Goal: Task Accomplishment & Management: Use online tool/utility

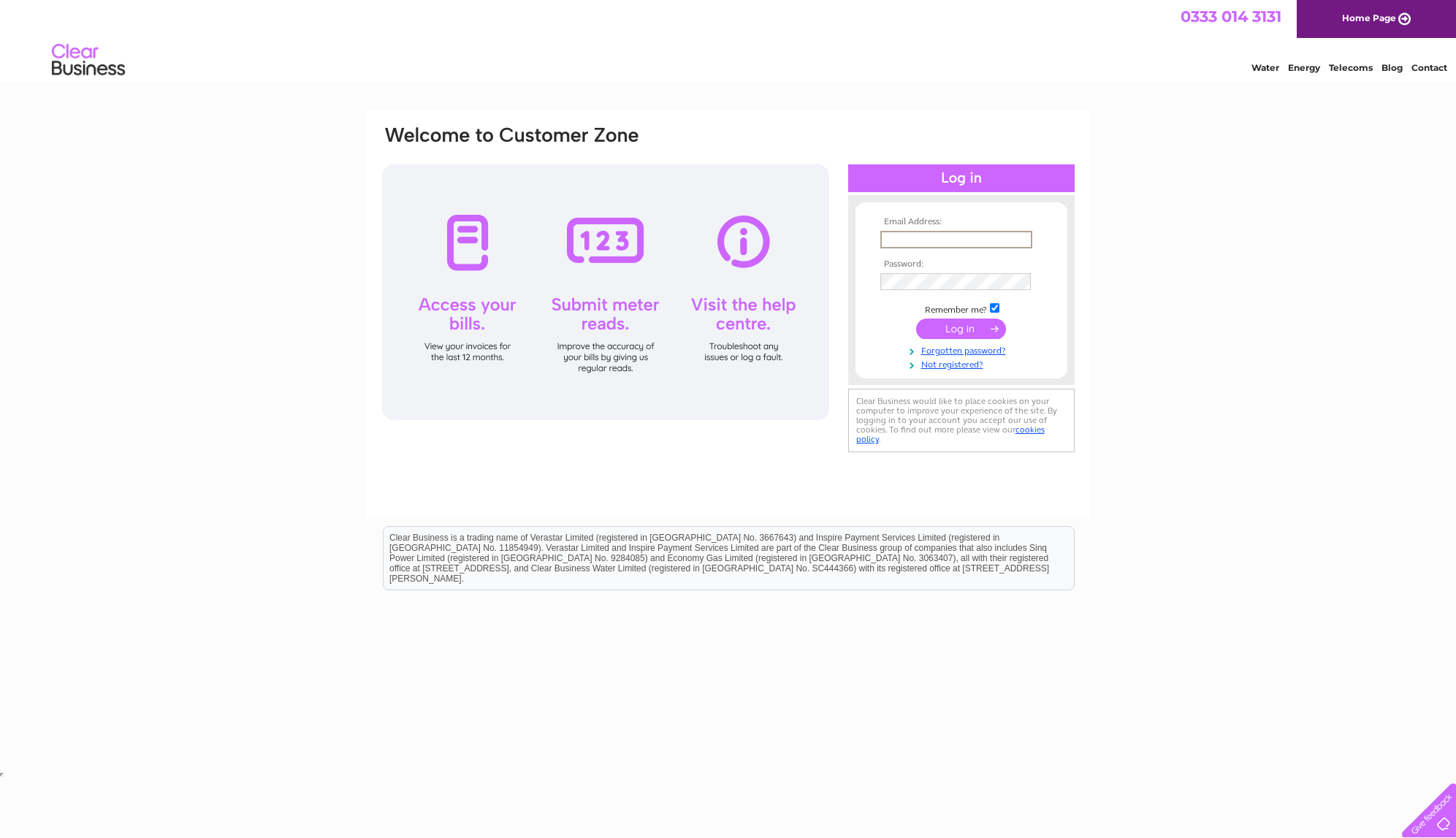
type input "clive@clivesawyer.gallery"
click at [963, 326] on input "submit" at bounding box center [961, 327] width 89 height 20
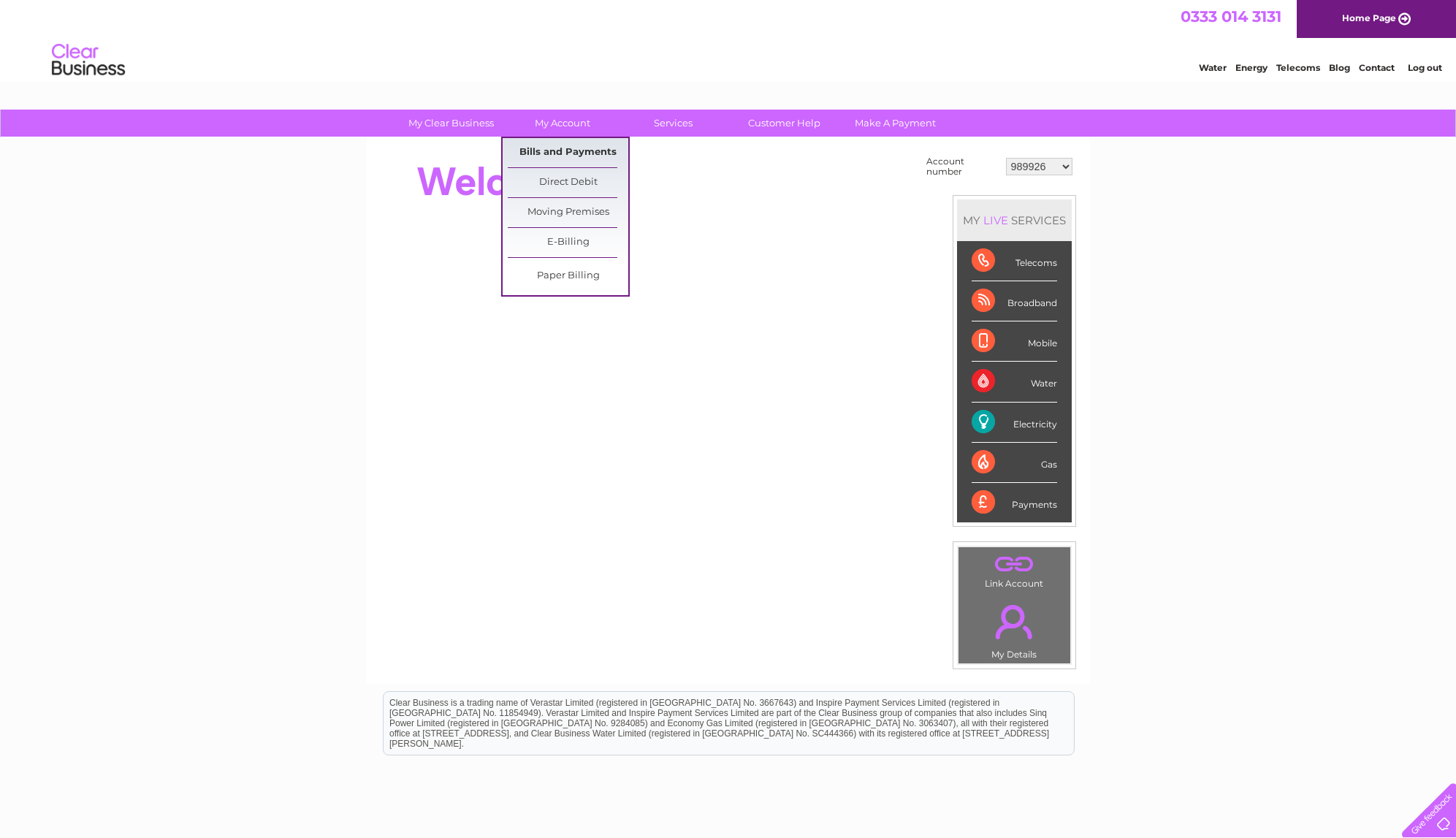
click at [560, 152] on link "Bills and Payments" at bounding box center [568, 152] width 121 height 29
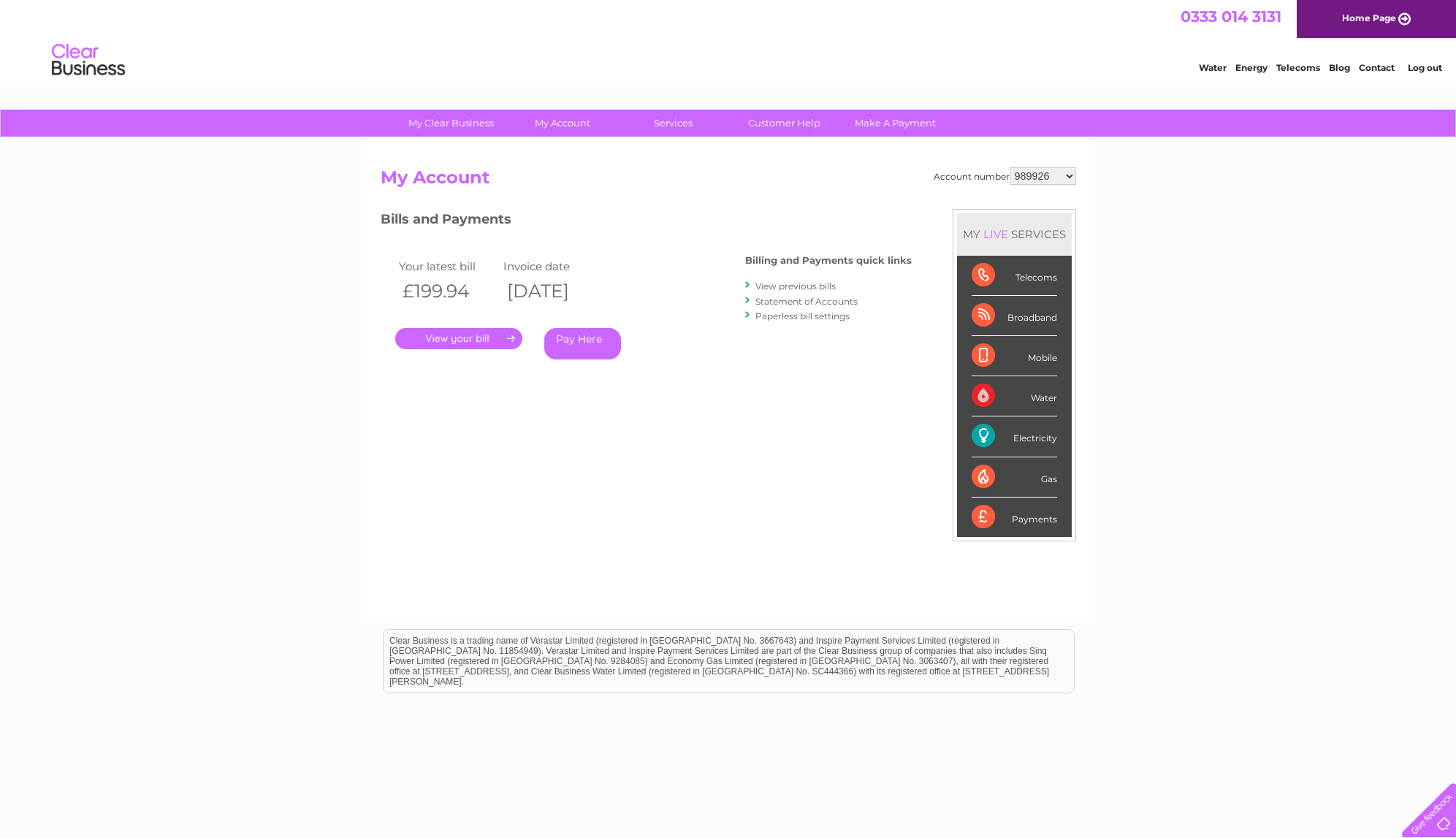
click at [473, 330] on link "." at bounding box center [459, 338] width 127 height 21
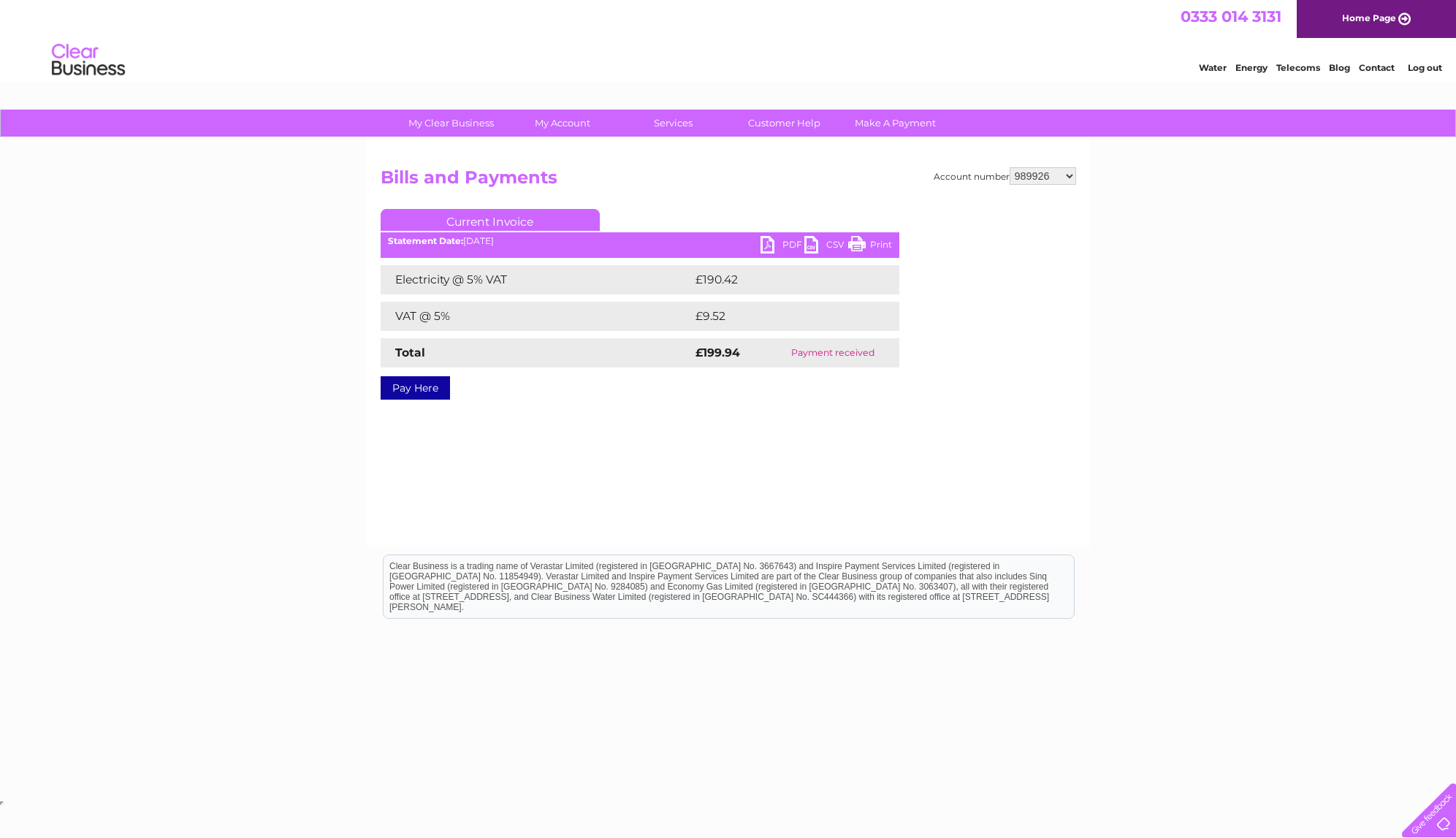
click at [768, 244] on link "PDF" at bounding box center [783, 246] width 44 height 21
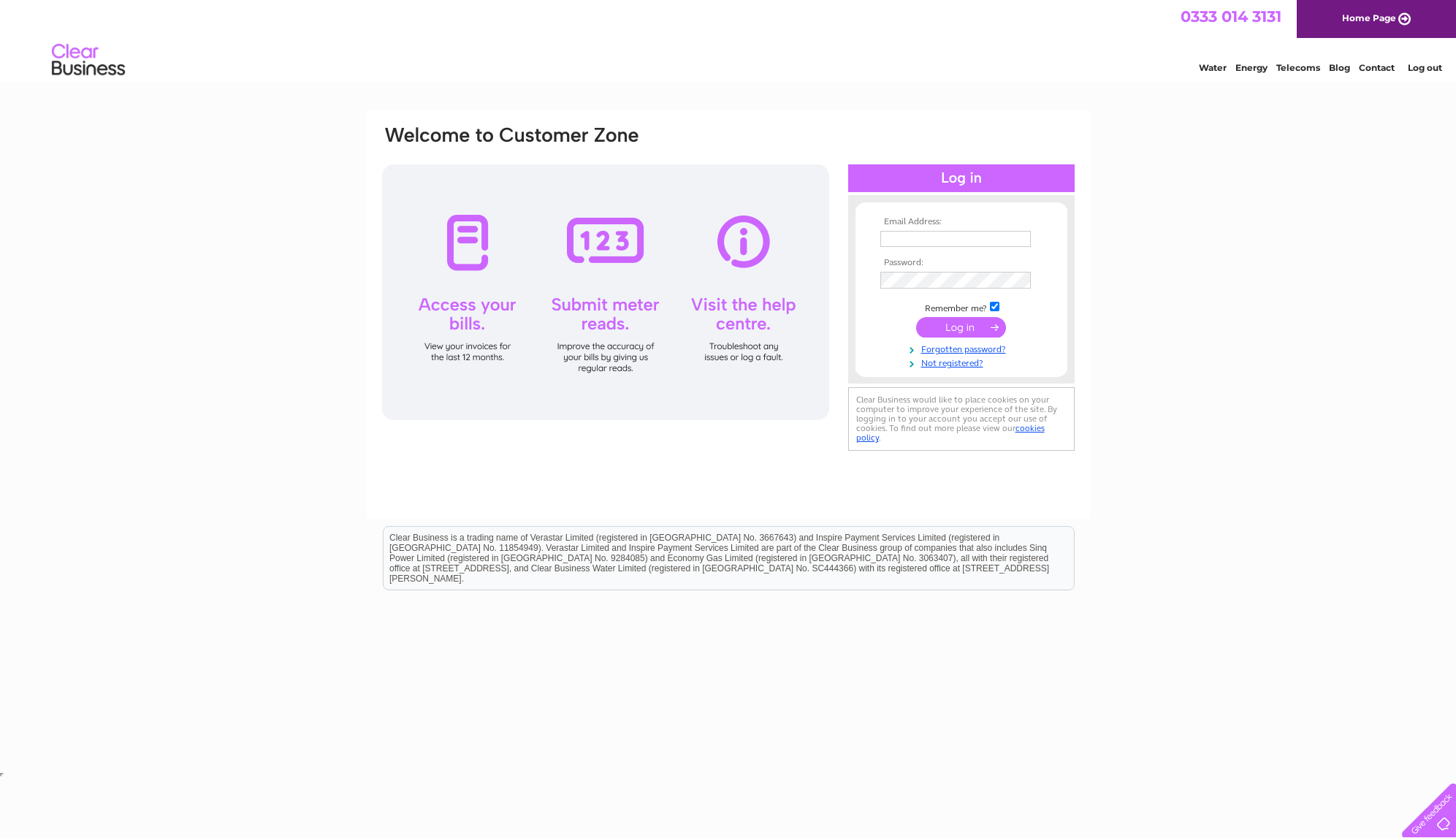
click at [604, 326] on div at bounding box center [606, 292] width 447 height 256
click at [914, 237] on input "text" at bounding box center [957, 239] width 152 height 17
type input "clive@clivesawyer.gallery"
click at [973, 325] on input "submit" at bounding box center [961, 329] width 89 height 20
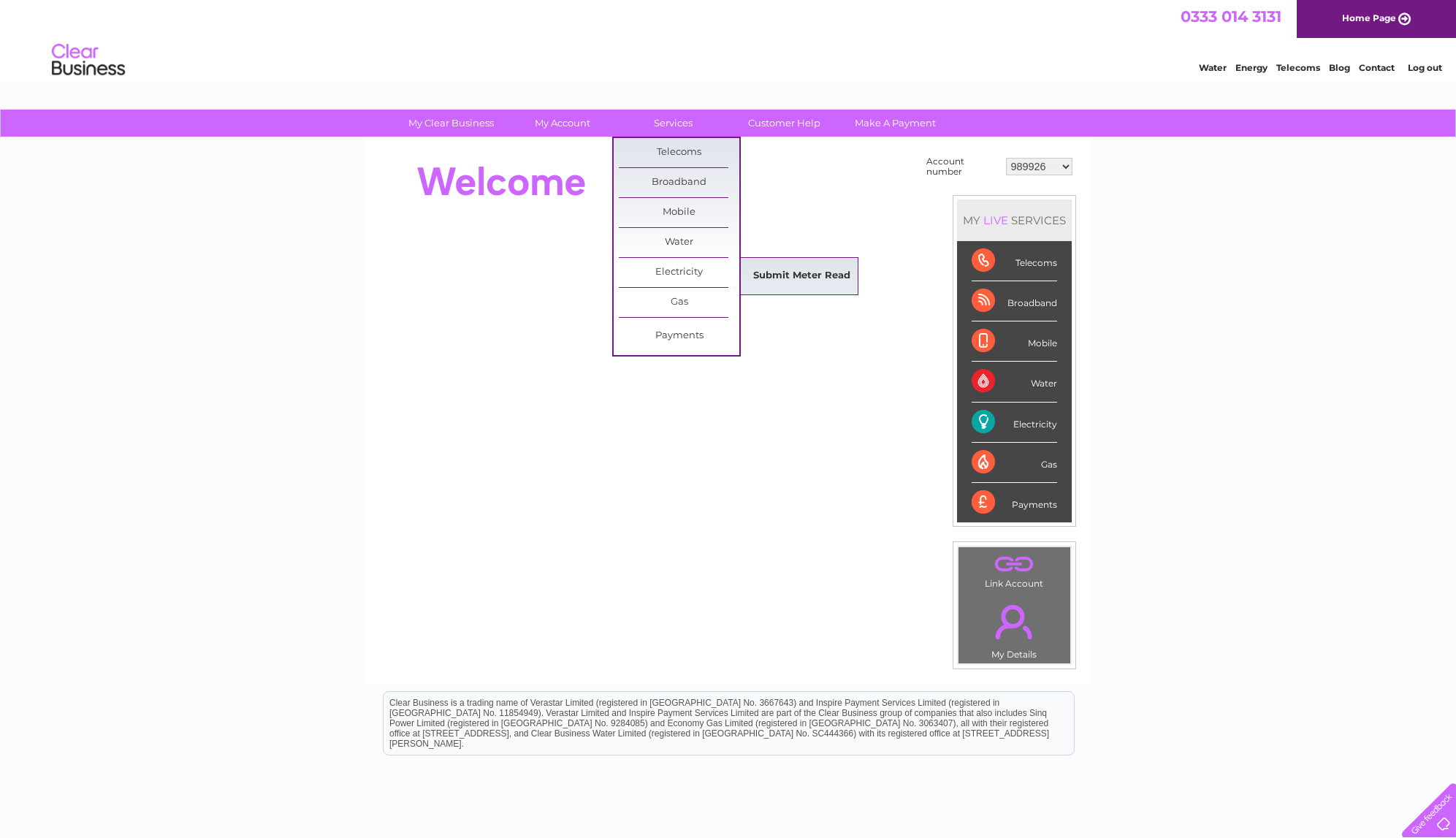
click at [780, 271] on link "Submit Meter Read" at bounding box center [802, 275] width 121 height 29
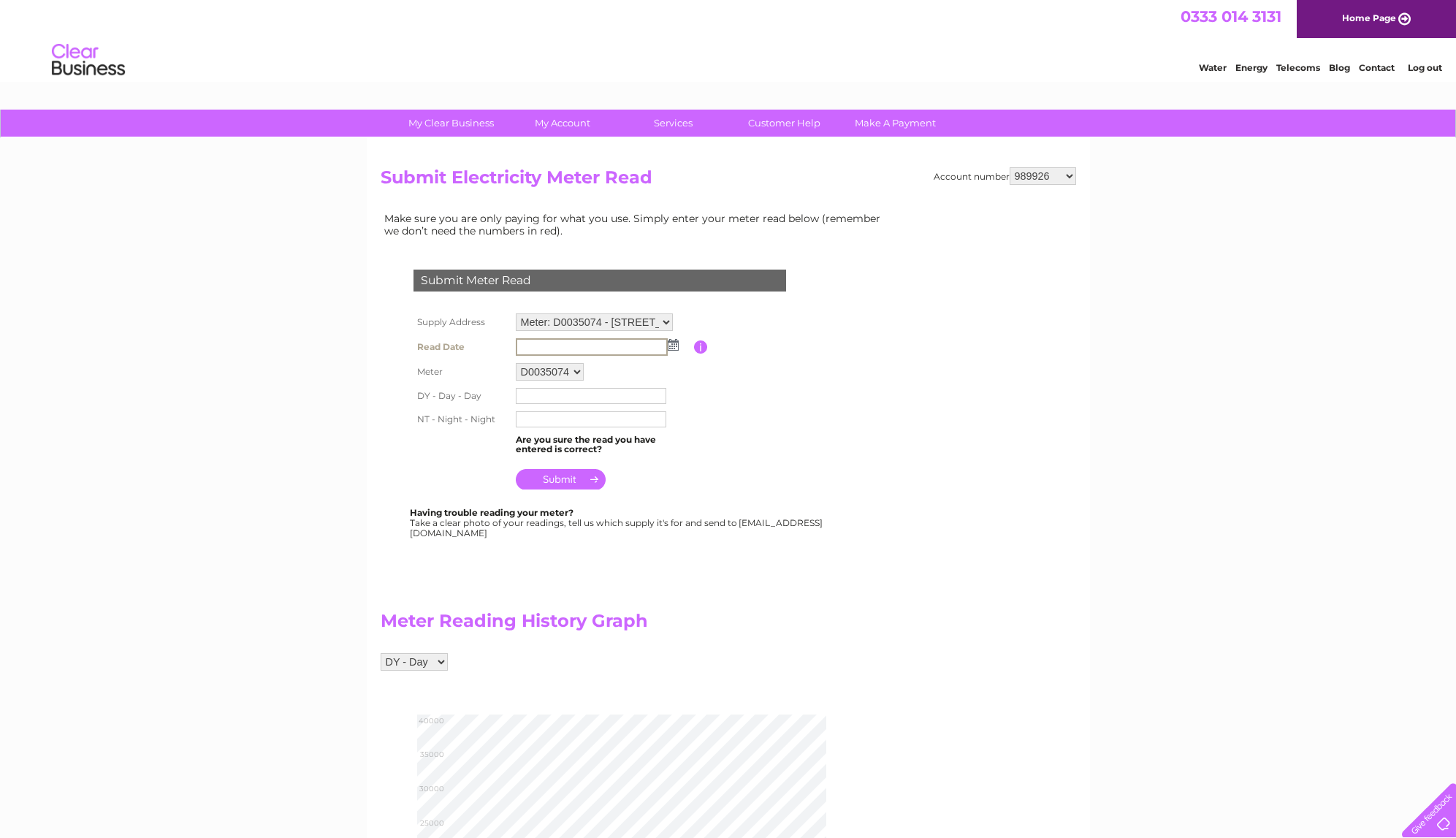
click at [546, 348] on input "text" at bounding box center [592, 347] width 152 height 17
click at [670, 343] on img at bounding box center [673, 344] width 11 height 12
click at [626, 403] on link "2" at bounding box center [622, 406] width 20 height 15
type input "2025/10/02"
click at [528, 392] on input "text" at bounding box center [591, 394] width 151 height 16
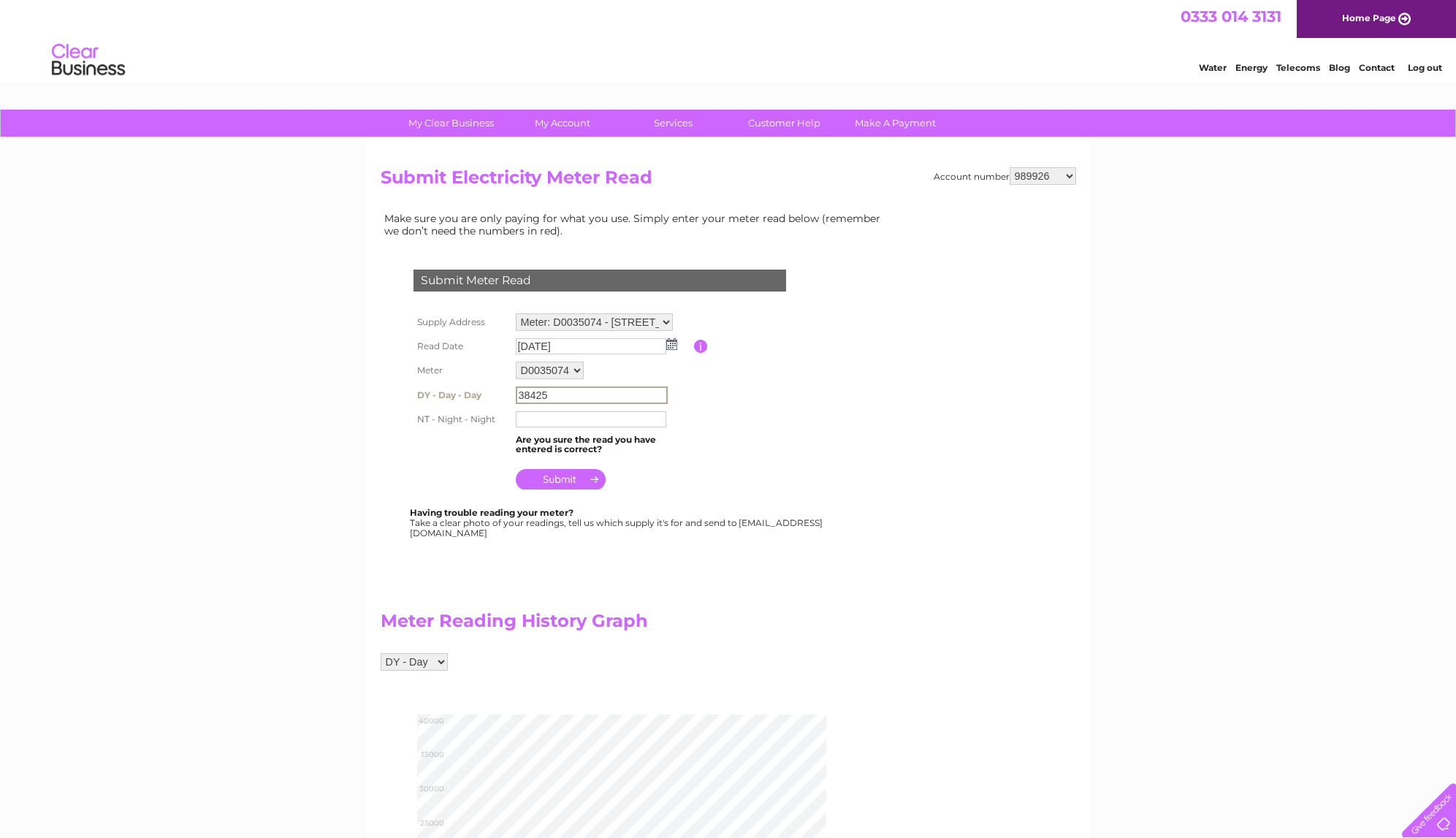
type input "38425"
click at [591, 417] on input "text" at bounding box center [591, 419] width 151 height 16
type input "0"
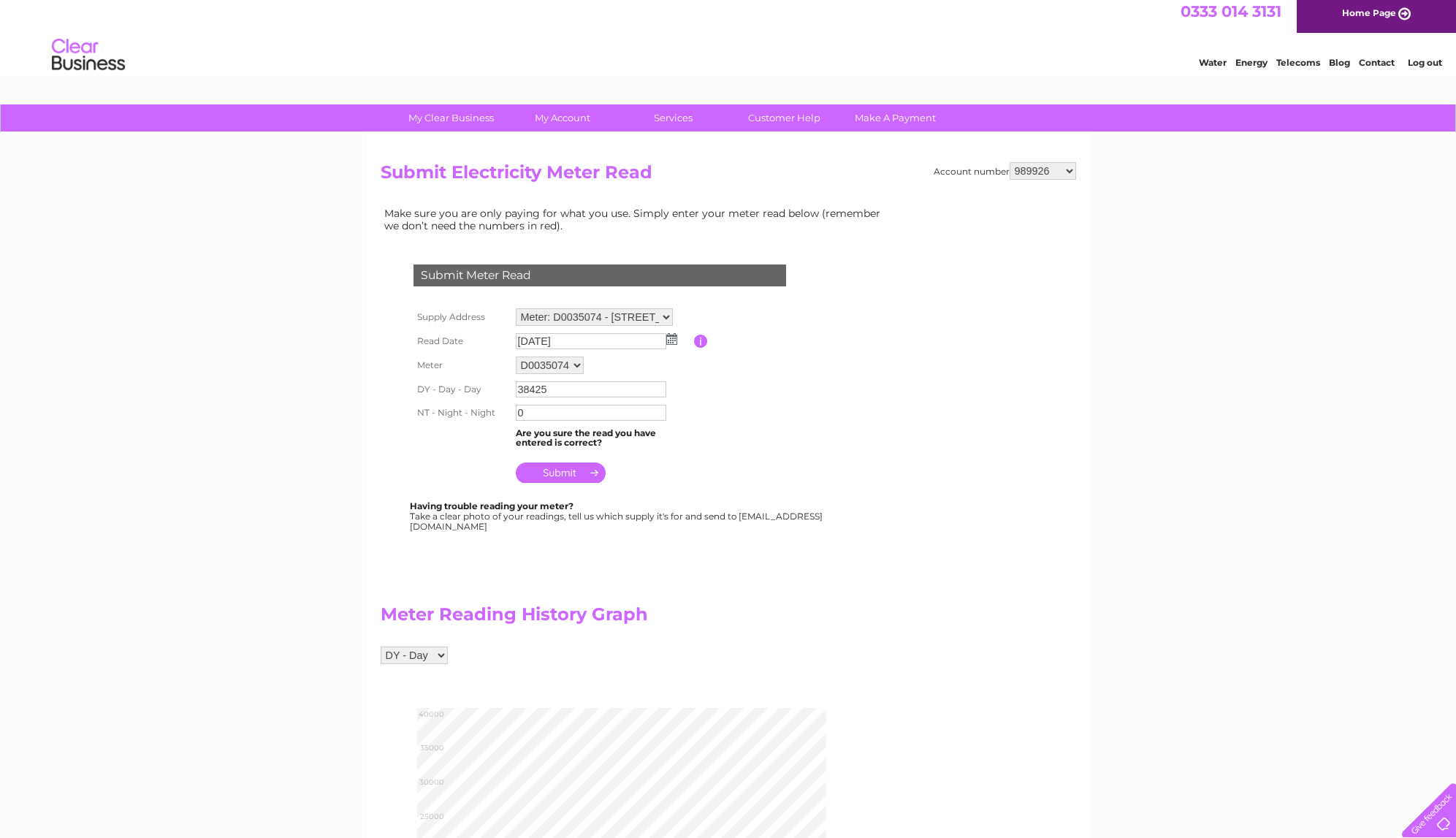
click at [575, 471] on input "submit" at bounding box center [560, 472] width 89 height 20
